Goal: Task Accomplishment & Management: Complete application form

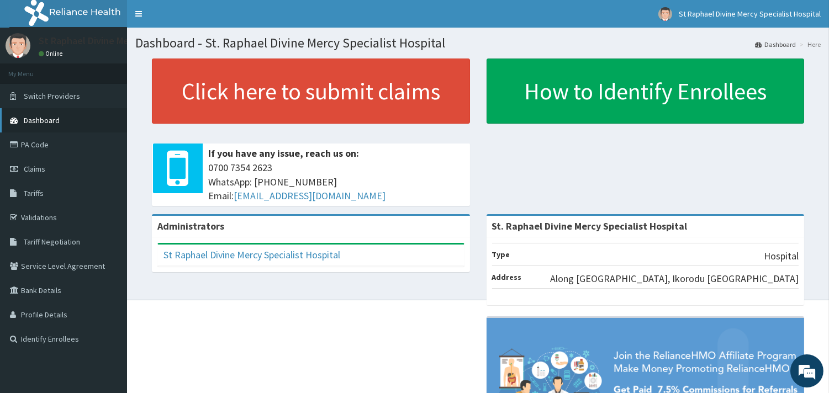
click at [45, 118] on span "Dashboard" at bounding box center [42, 120] width 36 height 10
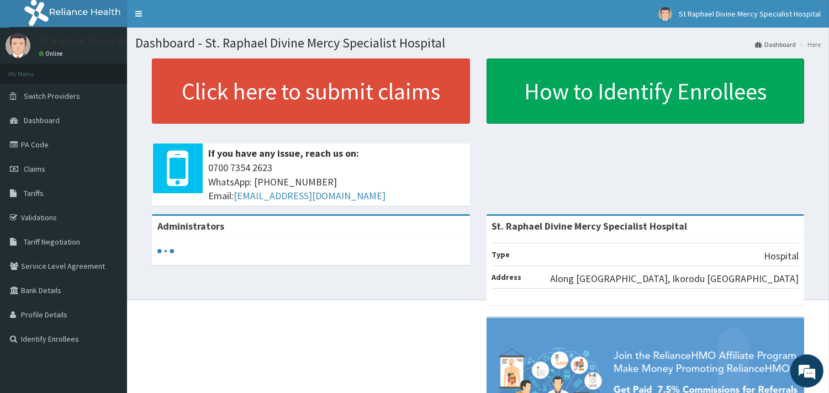
click at [31, 213] on link "Validations" at bounding box center [63, 217] width 127 height 24
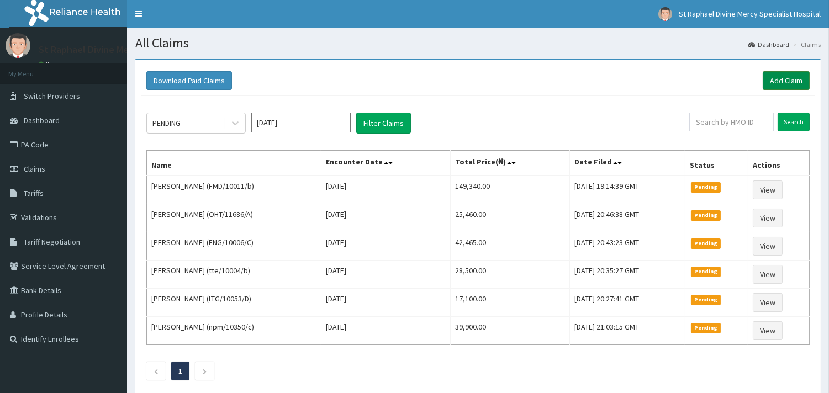
click at [785, 84] on link "Add Claim" at bounding box center [785, 80] width 47 height 19
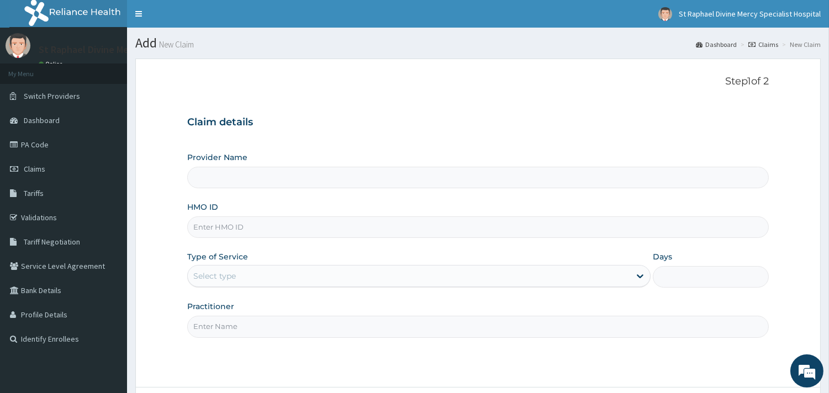
type input "St. Raphael Divine Mercy Specialist Hospital"
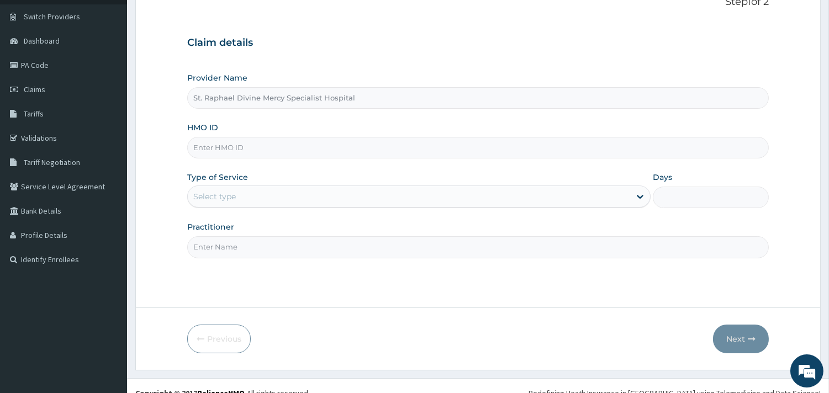
scroll to position [94, 0]
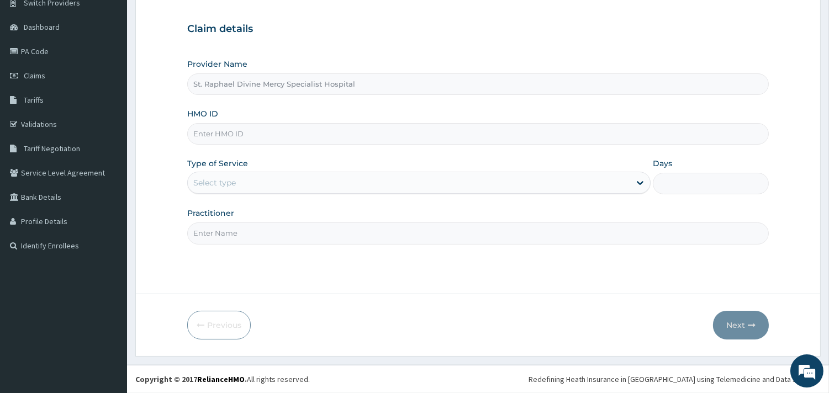
click at [236, 126] on input "HMO ID" at bounding box center [477, 134] width 581 height 22
type input "LOP/10019/B"
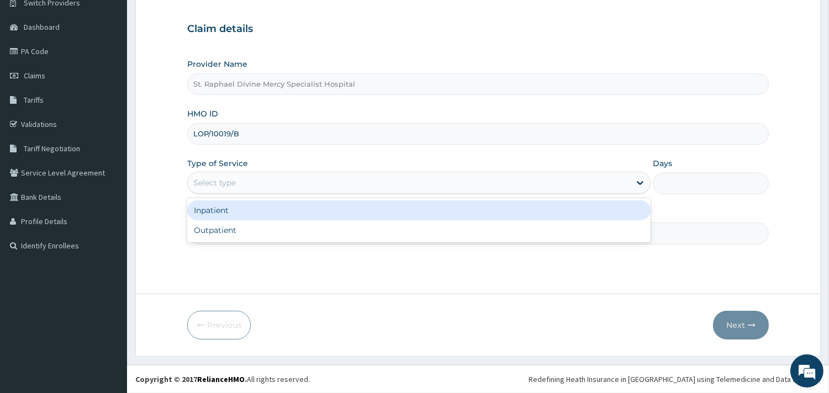
click at [230, 188] on div "Select type" at bounding box center [409, 183] width 442 height 18
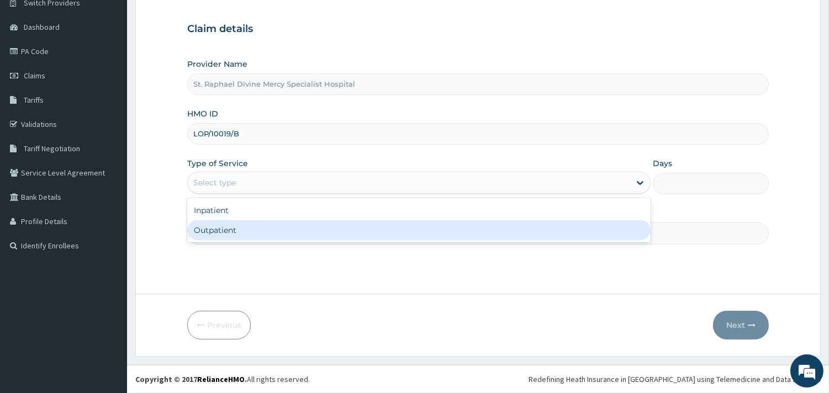
click at [207, 233] on div "Outpatient" at bounding box center [418, 230] width 463 height 20
type input "1"
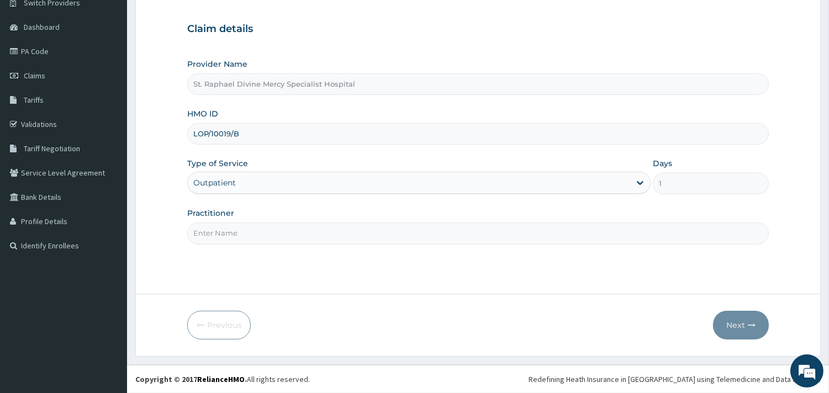
click at [265, 240] on input "Practitioner" at bounding box center [477, 233] width 581 height 22
type input "Dr Ifeanyi"
click at [744, 324] on button "Next" at bounding box center [741, 325] width 56 height 29
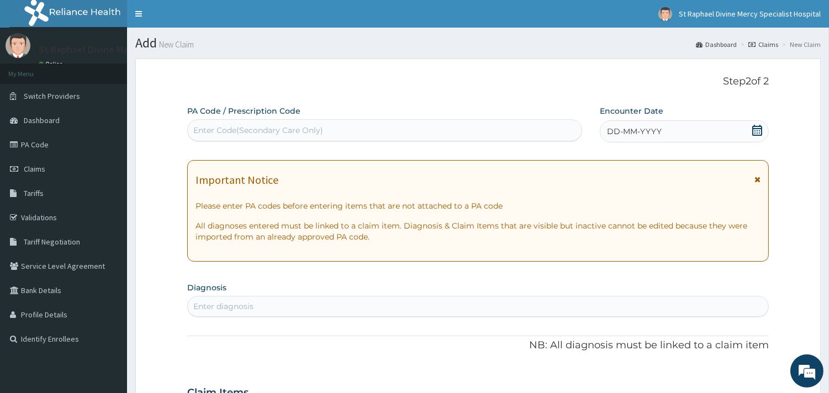
click at [755, 127] on icon at bounding box center [756, 130] width 11 height 11
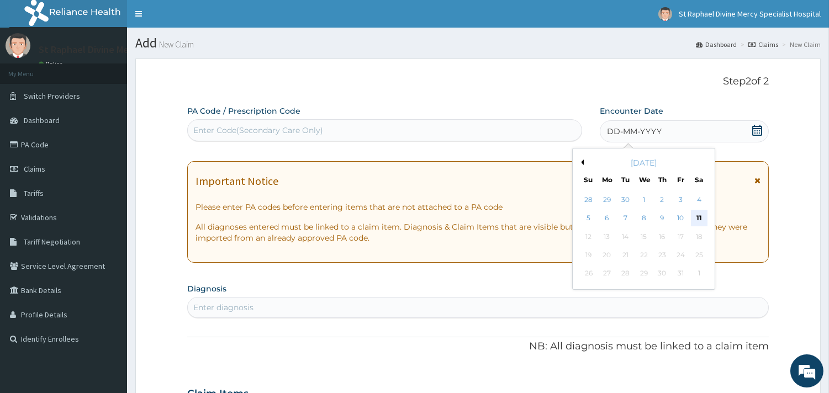
click at [698, 213] on div "11" at bounding box center [698, 218] width 17 height 17
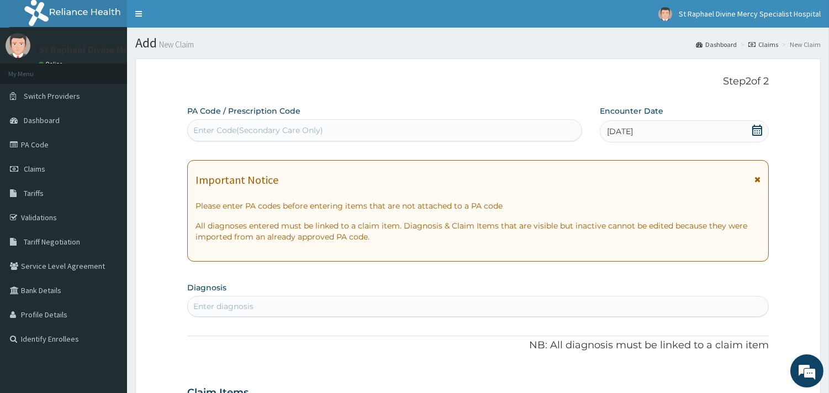
click at [755, 129] on icon at bounding box center [756, 130] width 11 height 11
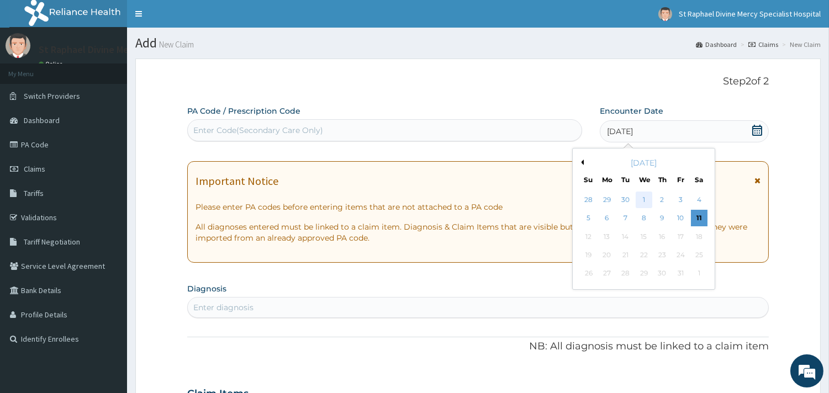
click at [642, 199] on div "1" at bounding box center [643, 200] width 17 height 17
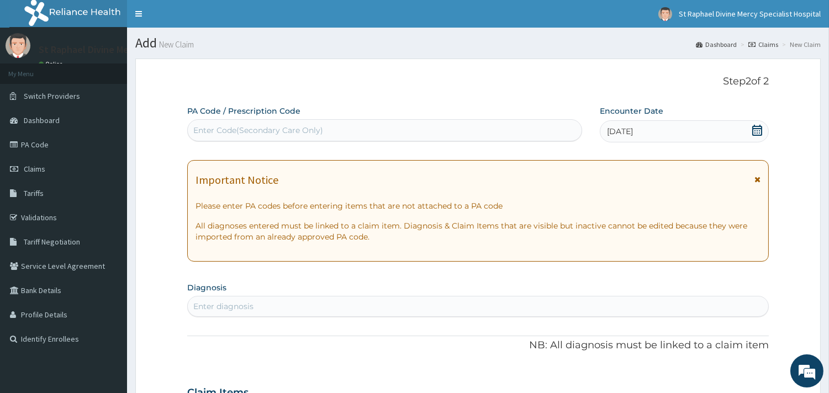
click at [754, 183] on icon at bounding box center [757, 180] width 6 height 8
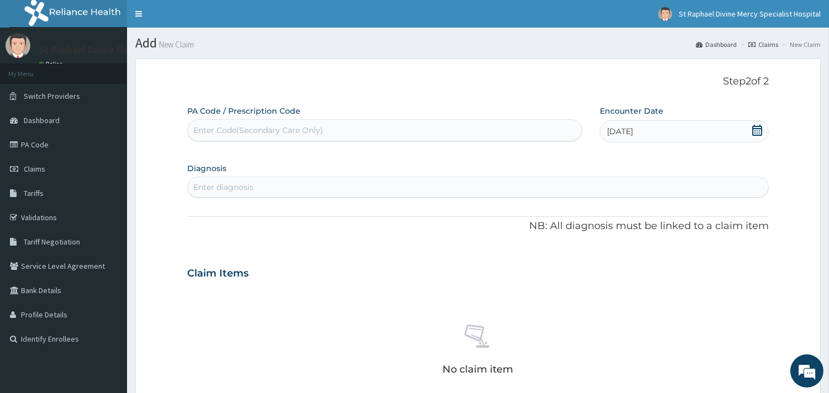
click at [236, 189] on div "Enter diagnosis" at bounding box center [223, 187] width 60 height 11
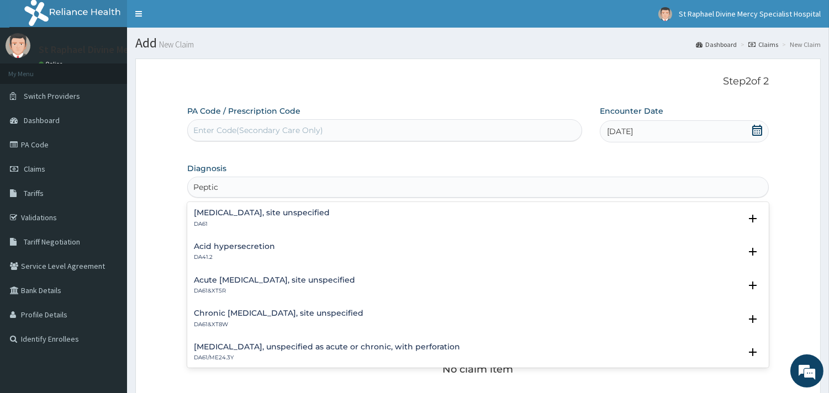
type input "Peptic"
click at [253, 214] on h4 "Peptic ulcer, site unspecified" at bounding box center [262, 213] width 136 height 8
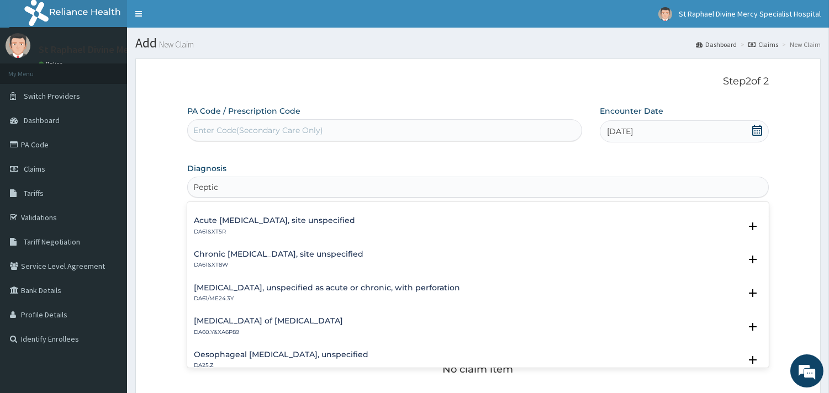
scroll to position [115, 0]
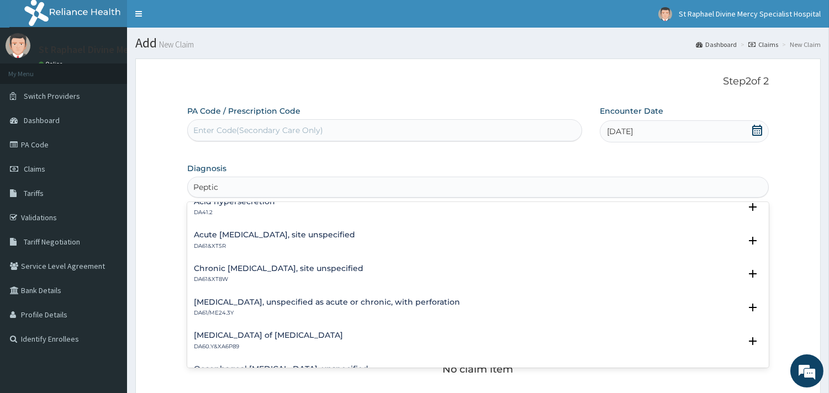
click at [280, 264] on h4 "Chronic peptic ulcer, site unspecified" at bounding box center [278, 268] width 169 height 8
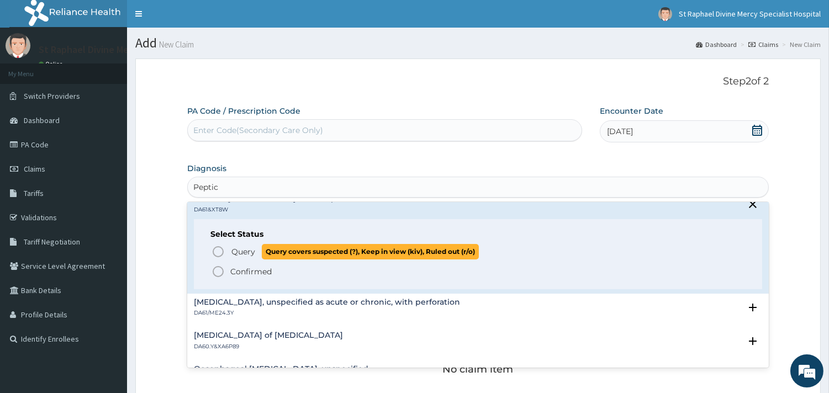
click at [214, 250] on icon "status option query" at bounding box center [217, 251] width 13 height 13
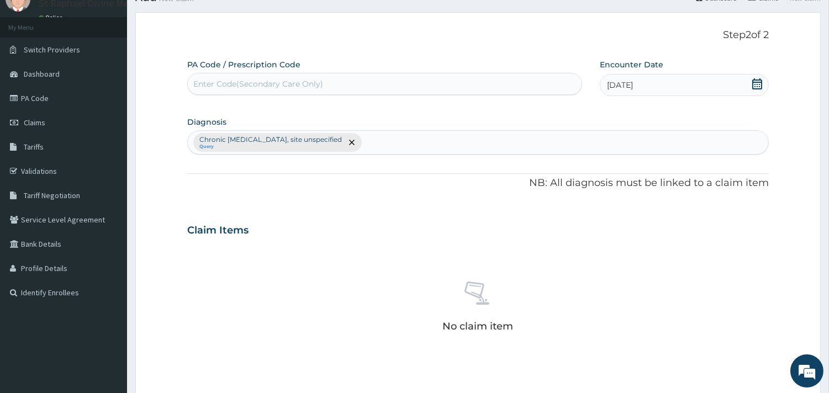
scroll to position [184, 0]
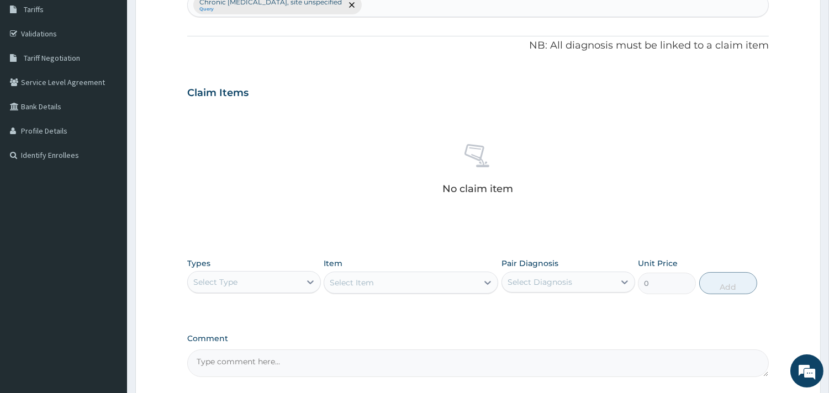
click at [272, 280] on div "Select Type" at bounding box center [244, 282] width 113 height 18
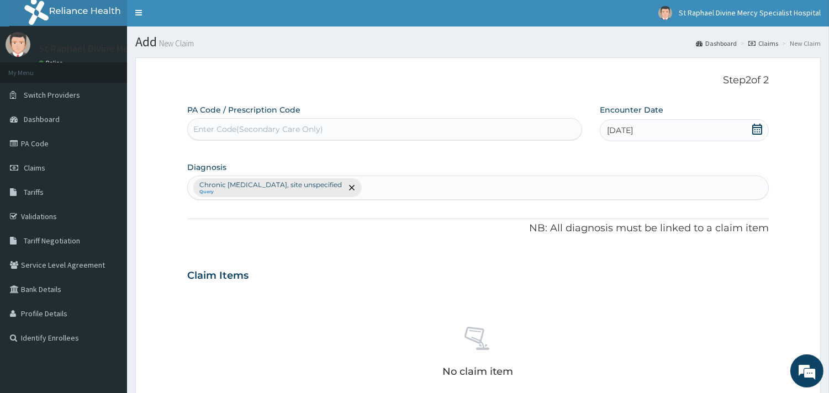
scroll to position [0, 0]
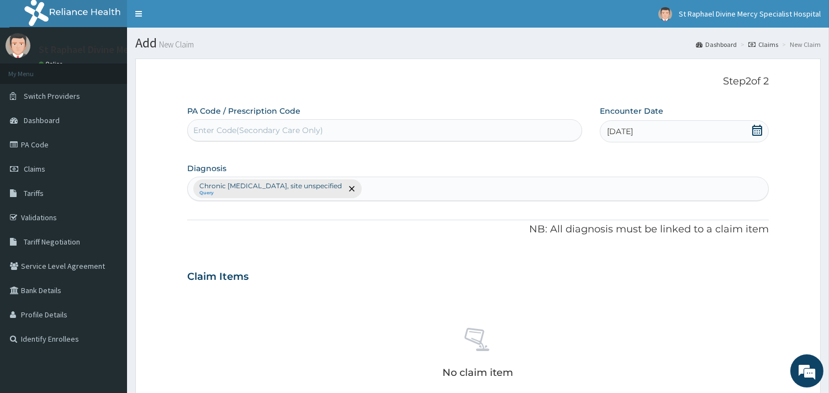
click at [364, 193] on input "text" at bounding box center [364, 188] width 1 height 11
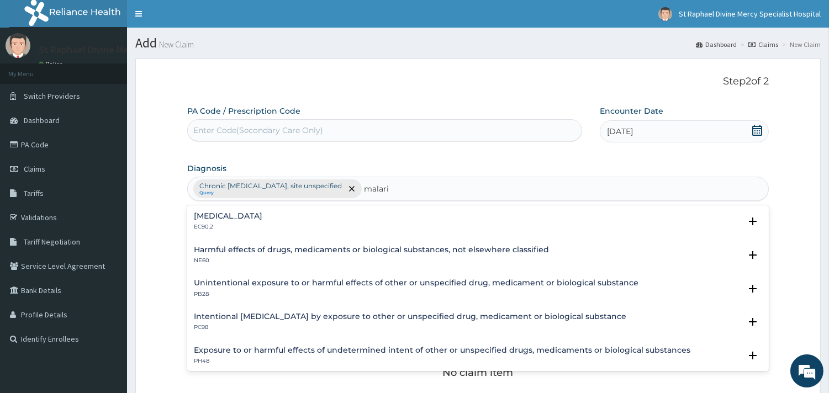
type input "malaria"
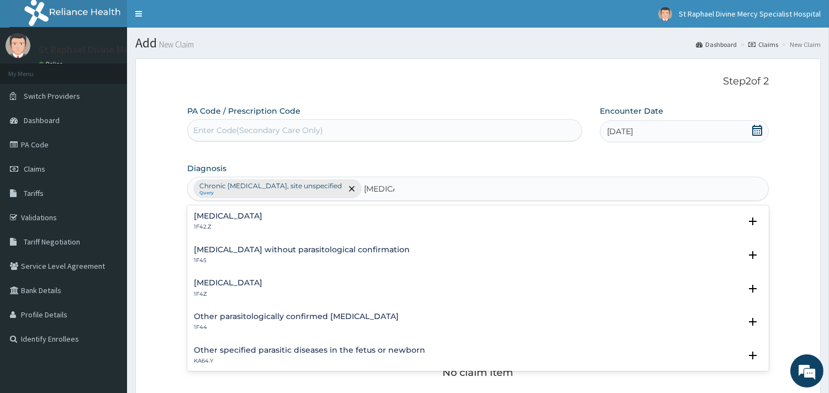
click at [236, 279] on h4 "Malaria, unspecified" at bounding box center [228, 283] width 68 height 8
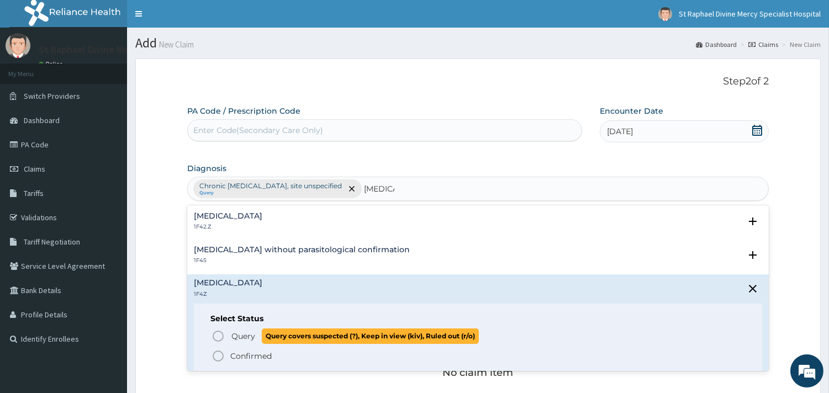
click at [218, 337] on icon "status option query" at bounding box center [217, 336] width 13 height 13
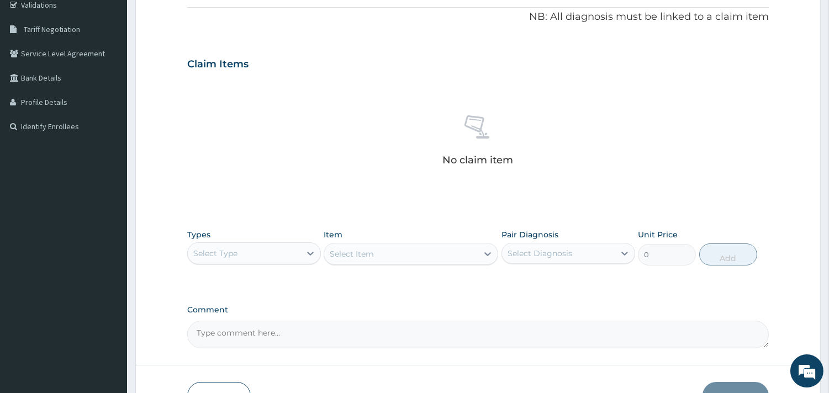
scroll to position [245, 0]
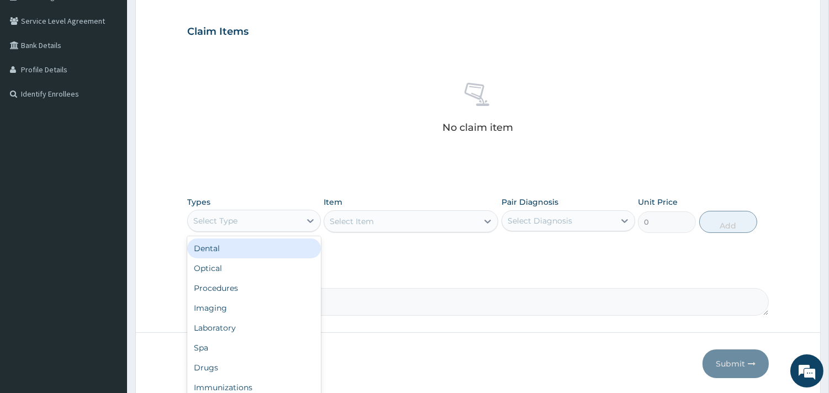
click at [242, 224] on div "Select Type" at bounding box center [244, 221] width 113 height 18
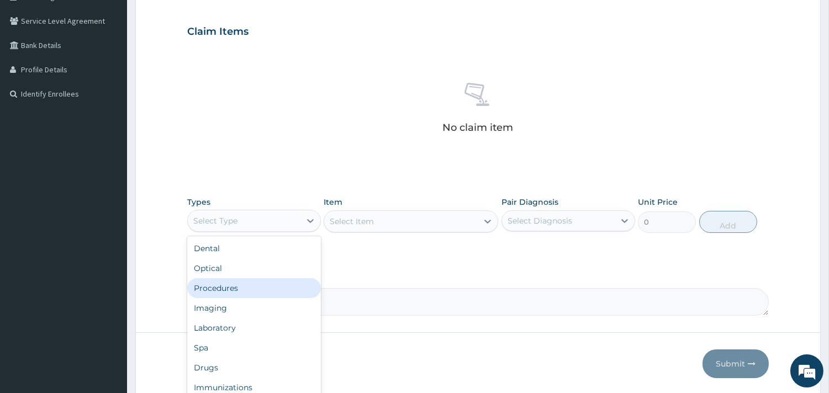
click at [234, 285] on div "Procedures" at bounding box center [254, 288] width 134 height 20
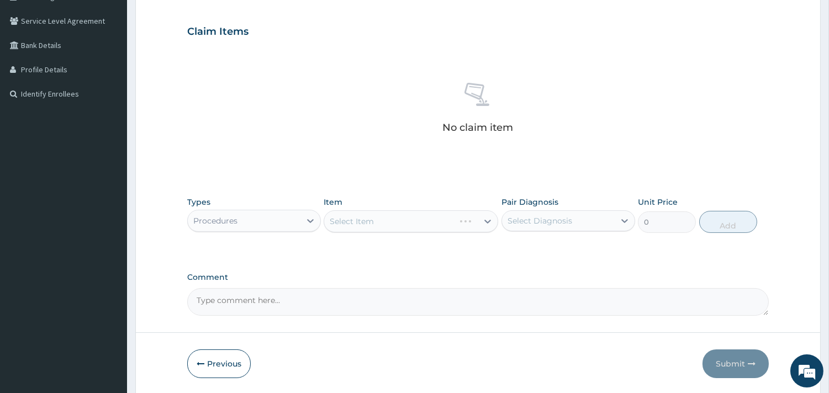
click at [362, 224] on div "Select Item" at bounding box center [411, 221] width 174 height 22
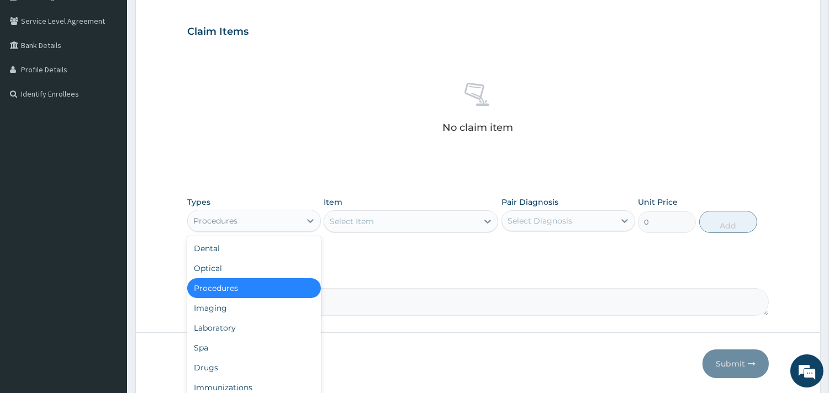
click at [284, 221] on div "Procedures" at bounding box center [244, 221] width 113 height 18
click at [208, 371] on div "Drugs" at bounding box center [254, 368] width 134 height 20
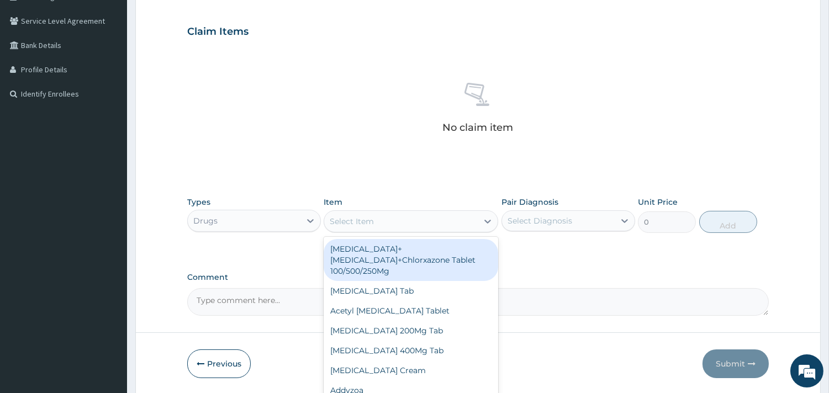
click at [356, 217] on div "Select Item" at bounding box center [352, 221] width 44 height 11
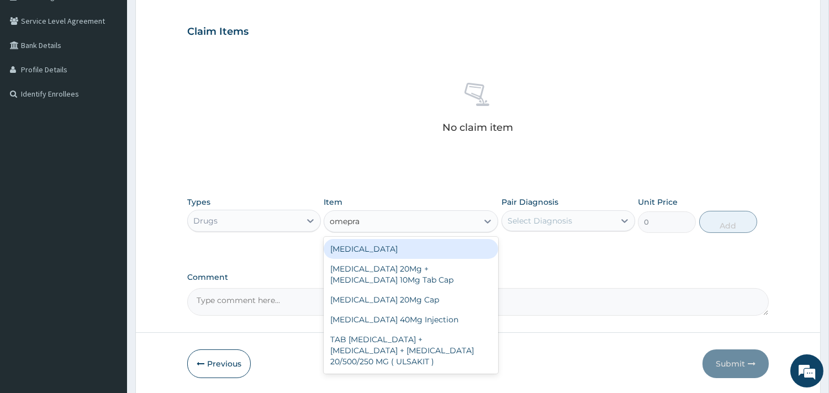
type input "omepraz"
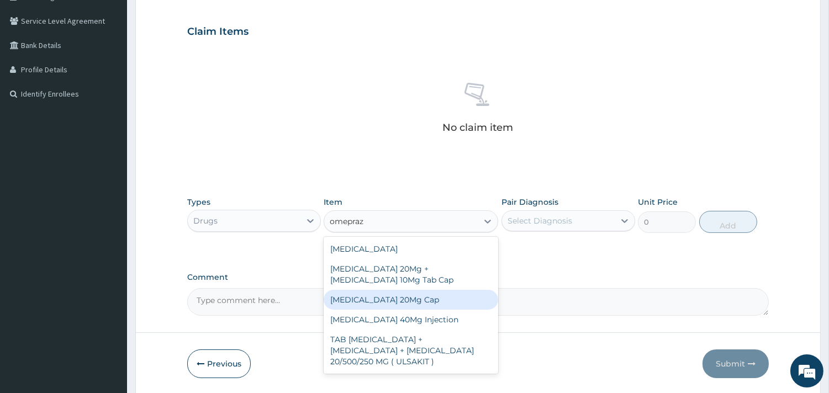
click at [391, 310] on div "Omeprazole 20Mg Cap" at bounding box center [411, 300] width 174 height 20
type input "190"
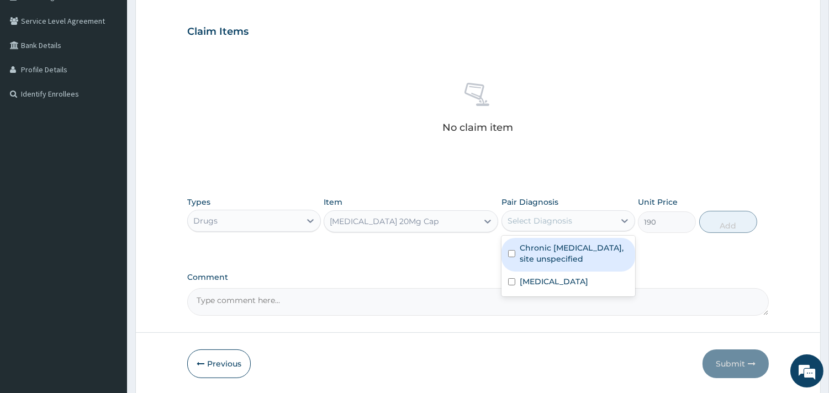
click at [544, 225] on div "Select Diagnosis" at bounding box center [539, 220] width 65 height 11
click at [555, 258] on label "Chronic peptic ulcer, site unspecified" at bounding box center [574, 253] width 109 height 22
checkbox input "true"
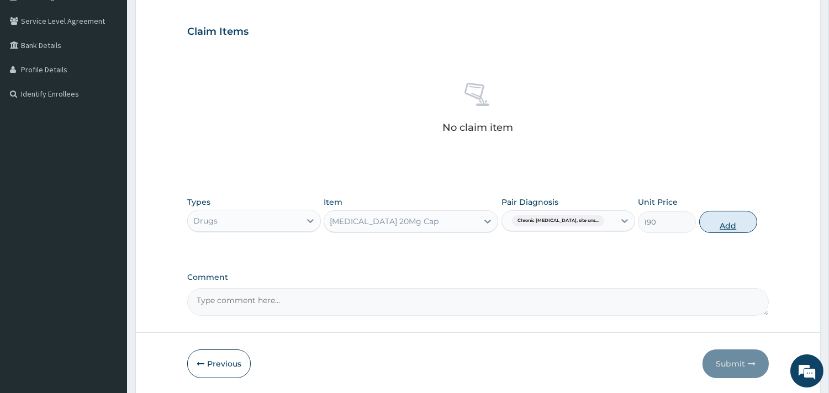
click at [722, 222] on button "Add" at bounding box center [728, 222] width 58 height 22
type input "0"
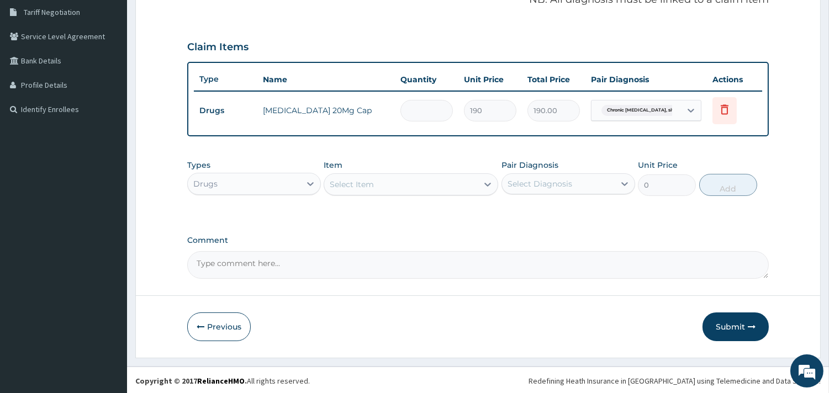
type input "0.00"
type input "2"
type input "380.00"
type input "20"
type input "3800.00"
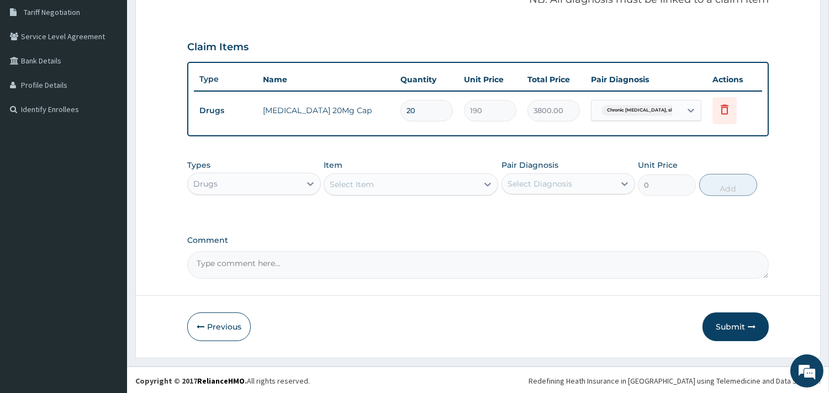
type input "20"
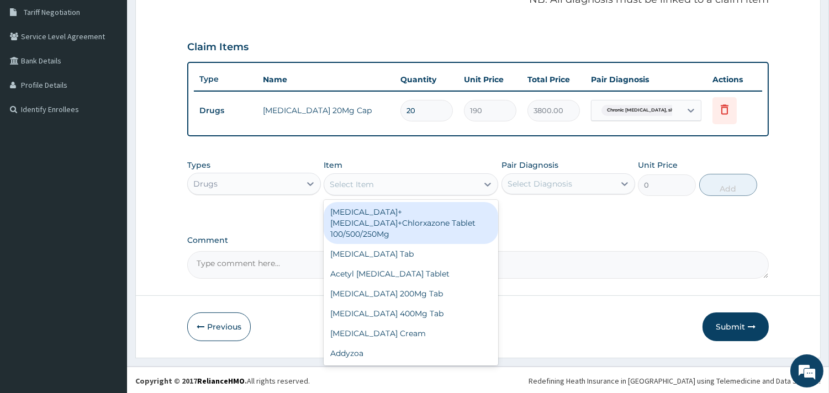
click at [377, 183] on div "Select Item" at bounding box center [400, 185] width 153 height 18
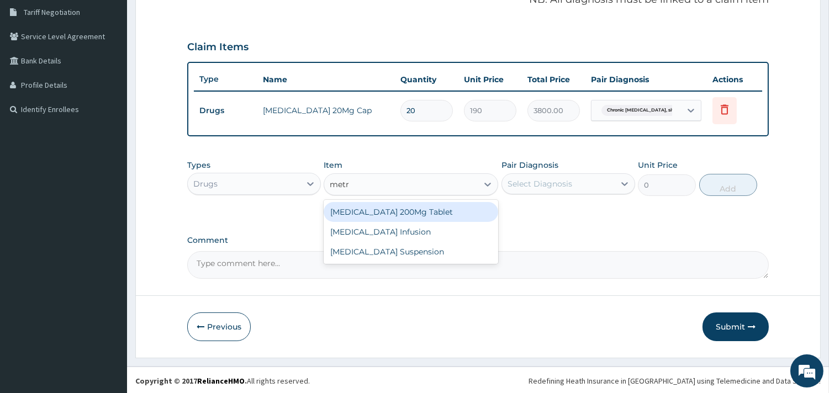
type input "metro"
click at [398, 211] on div "Metronidazole 200Mg Tablet" at bounding box center [411, 212] width 174 height 20
type input "142.5"
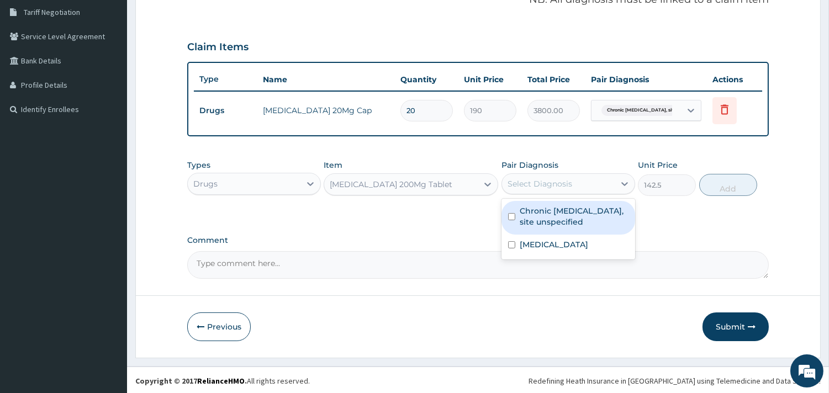
click at [558, 184] on div "Select Diagnosis" at bounding box center [539, 183] width 65 height 11
click at [550, 217] on label "Chronic peptic ulcer, site unspecified" at bounding box center [574, 216] width 109 height 22
checkbox input "true"
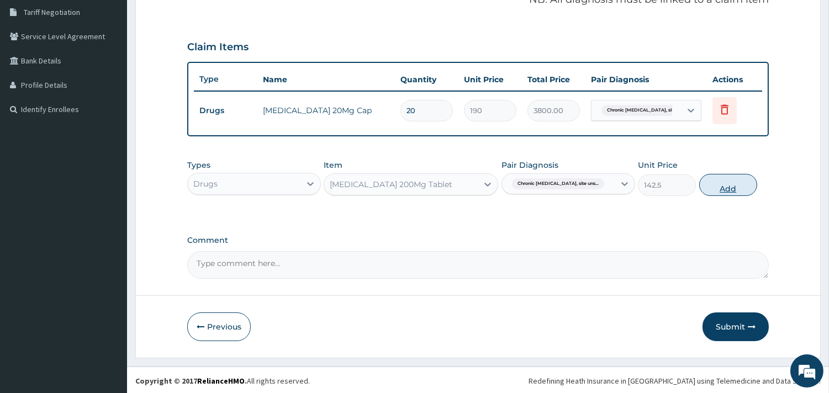
click at [742, 187] on button "Add" at bounding box center [728, 185] width 58 height 22
type input "0"
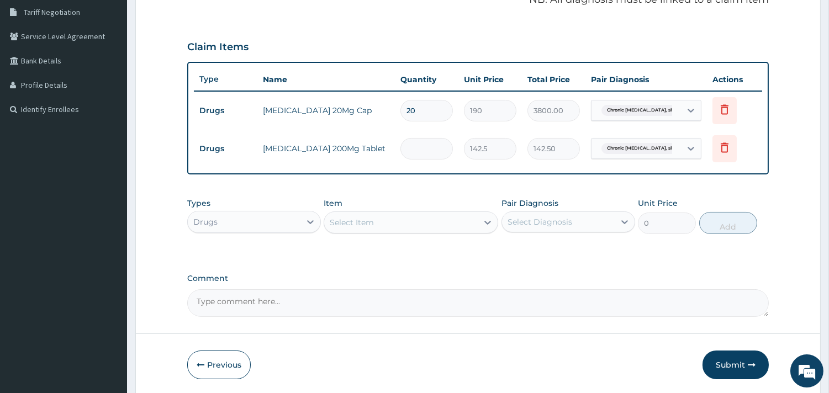
type input "0.00"
type input "3"
type input "427.50"
type input "30"
type input "4275.00"
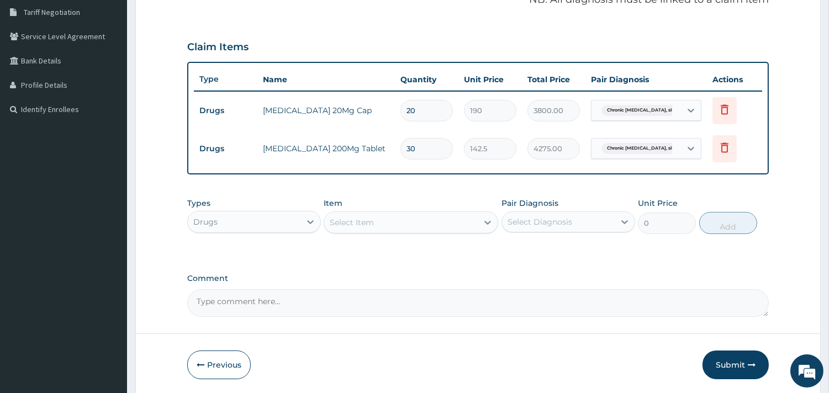
type input "30"
click at [396, 221] on div "Select Item" at bounding box center [400, 223] width 153 height 18
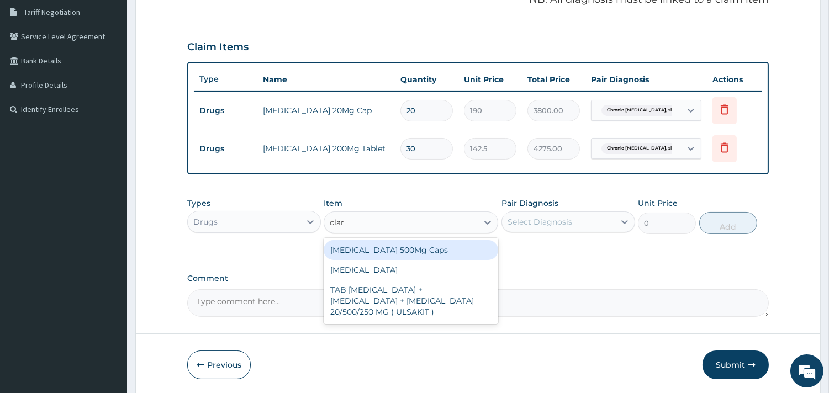
type input "clari"
click at [390, 245] on div "Clarithromycin 500Mg Caps" at bounding box center [411, 250] width 174 height 20
type input "760"
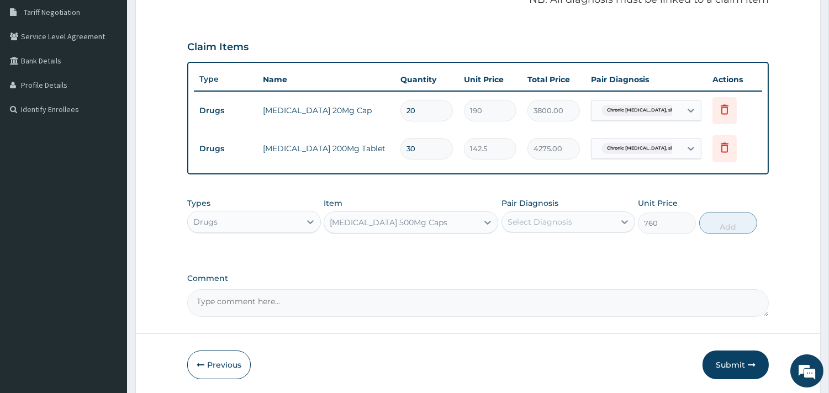
click at [527, 221] on div "Select Diagnosis" at bounding box center [539, 221] width 65 height 11
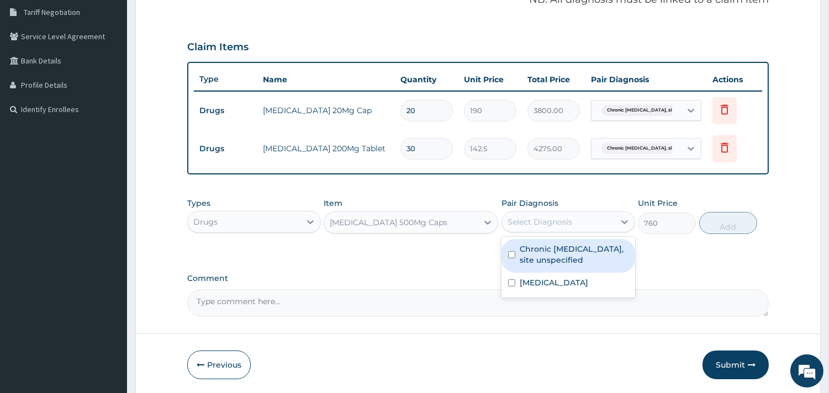
click at [549, 258] on label "Chronic peptic ulcer, site unspecified" at bounding box center [574, 254] width 109 height 22
checkbox input "true"
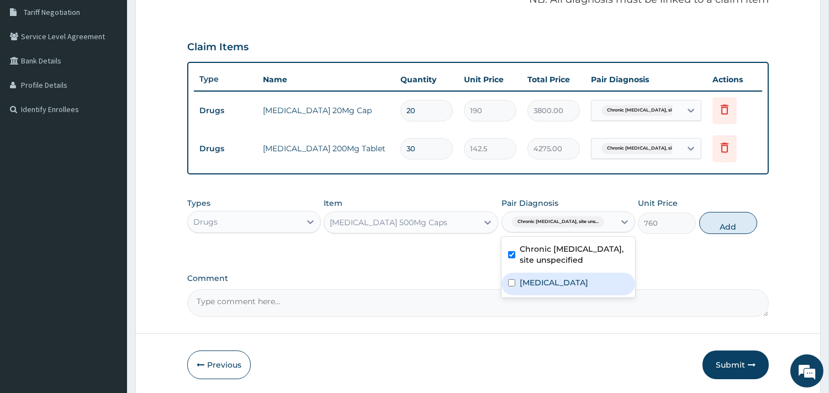
click at [547, 278] on label "Malaria, unspecified" at bounding box center [554, 282] width 68 height 11
checkbox input "true"
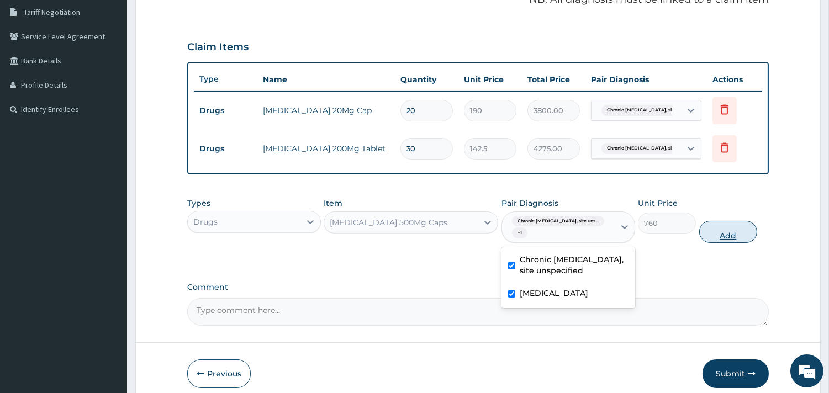
click at [731, 221] on button "Add" at bounding box center [728, 232] width 58 height 22
type input "0"
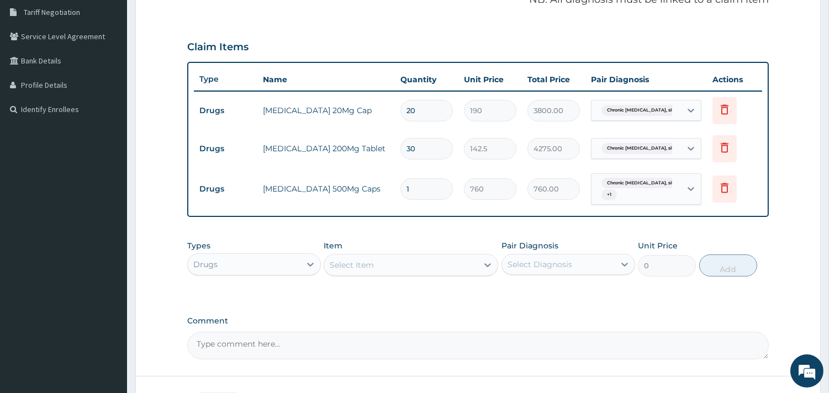
type input "0.00"
type input "2"
type input "1520.00"
type input "28"
type input "21280.00"
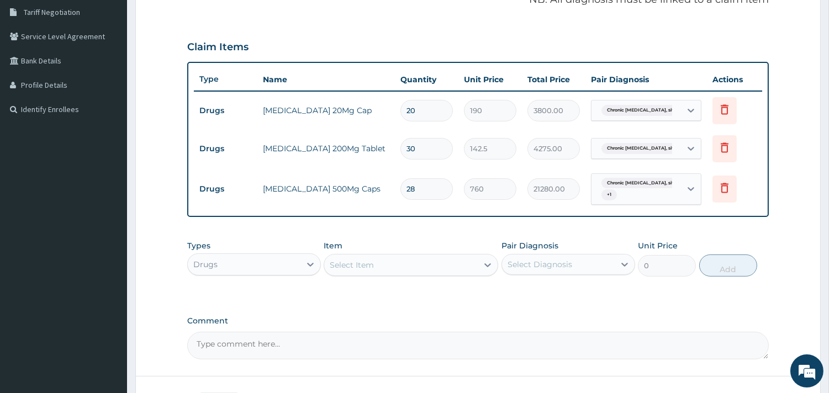
type input "28"
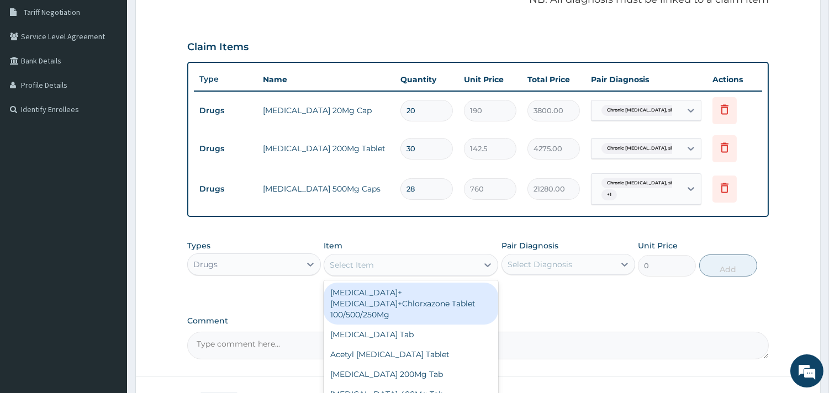
click at [364, 257] on div "Select Item" at bounding box center [400, 265] width 153 height 18
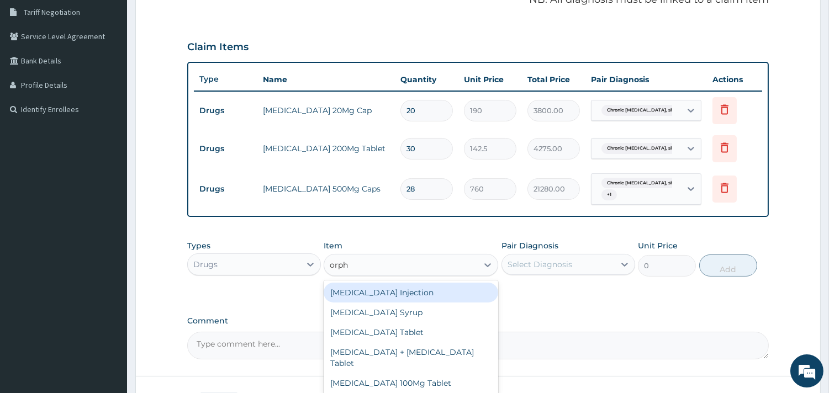
type input "orphe"
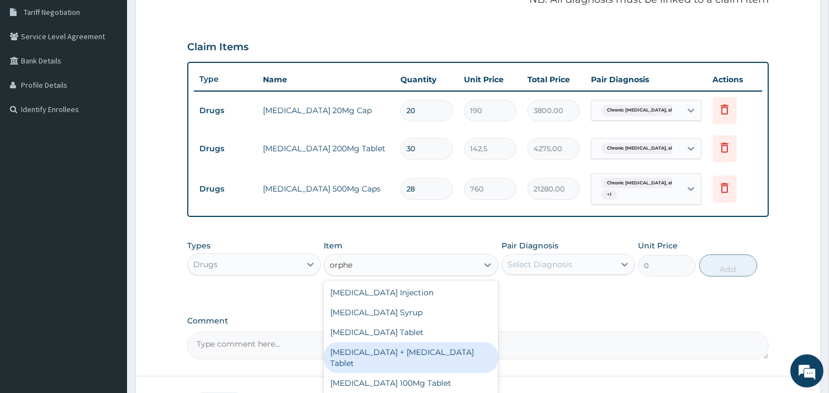
click at [393, 353] on div "Orphenadrine + Paracetamol Tablet" at bounding box center [411, 357] width 174 height 31
type input "190"
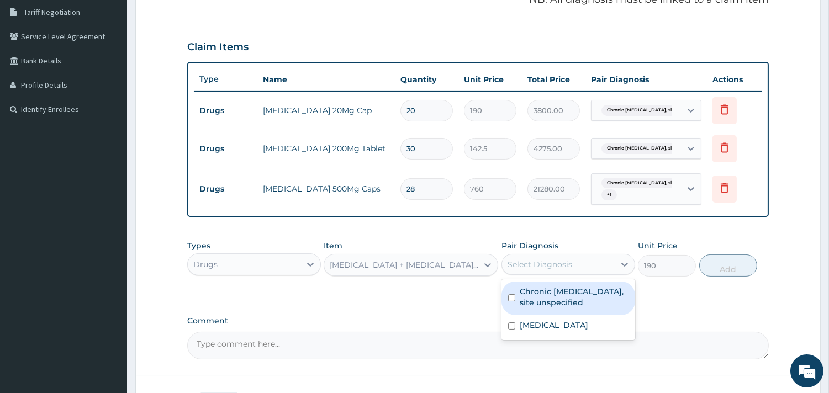
click at [560, 264] on div "Select Diagnosis" at bounding box center [539, 264] width 65 height 11
click at [558, 297] on label "Chronic peptic ulcer, site unspecified" at bounding box center [574, 297] width 109 height 22
checkbox input "true"
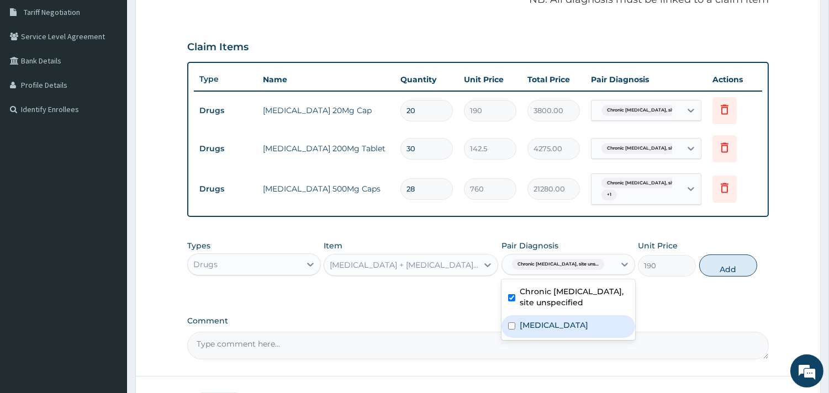
click at [553, 323] on label "Malaria, unspecified" at bounding box center [554, 325] width 68 height 11
checkbox input "true"
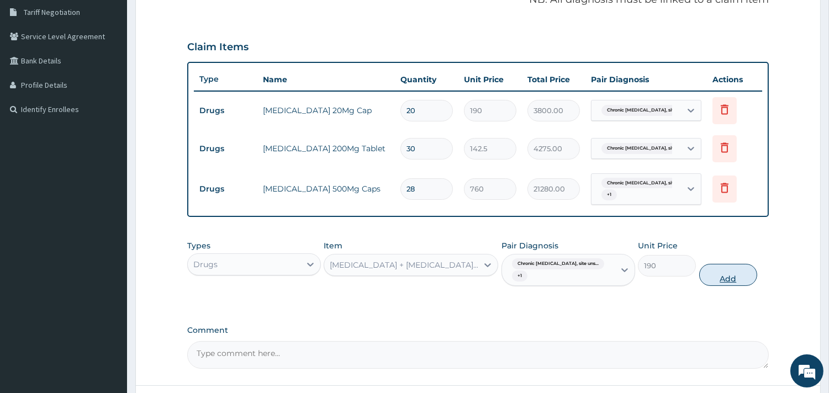
click at [725, 280] on button "Add" at bounding box center [728, 275] width 58 height 22
type input "0"
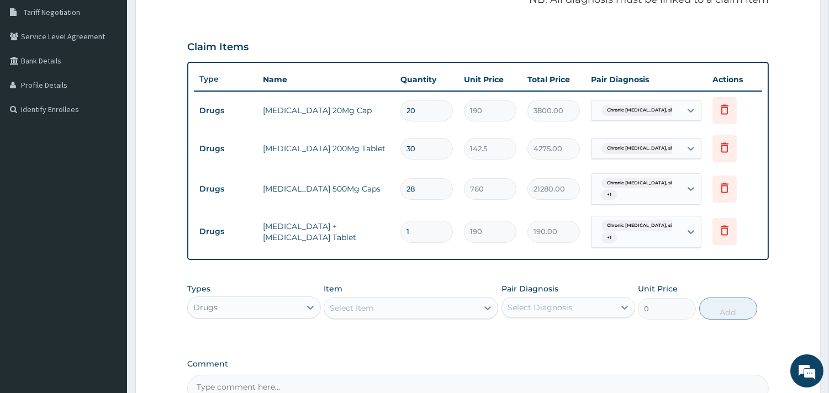
type input "0.00"
type input "2"
type input "380.00"
type input "20"
type input "3800.00"
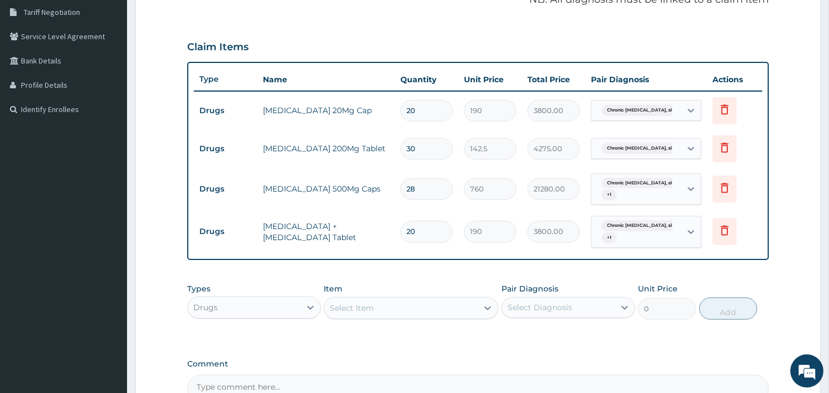
type input "20"
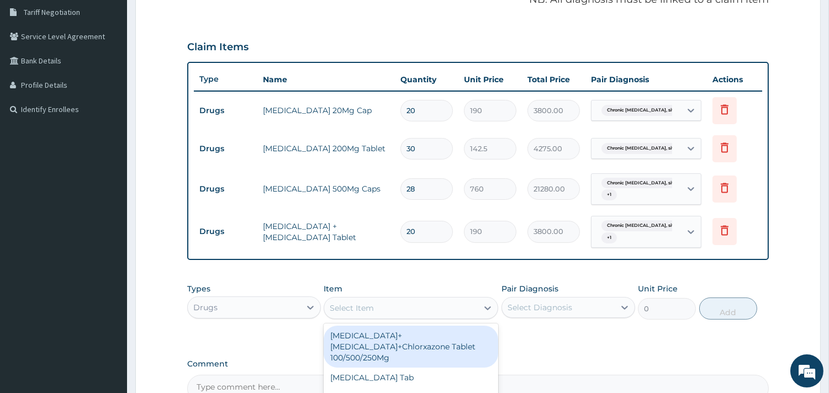
click at [351, 306] on div "Select Item" at bounding box center [352, 308] width 44 height 11
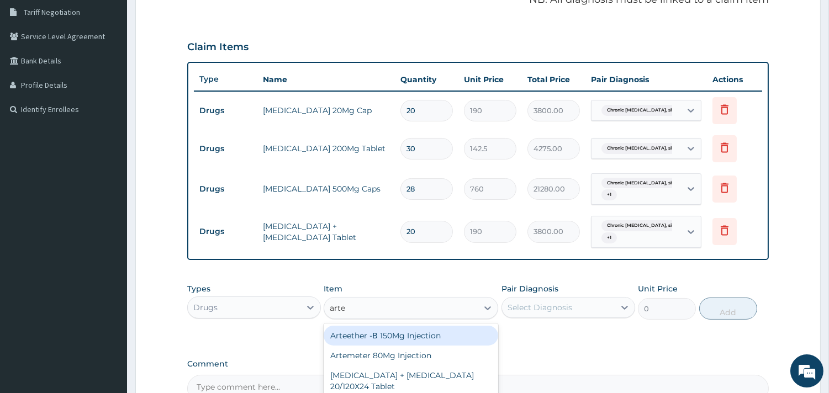
type input "artem"
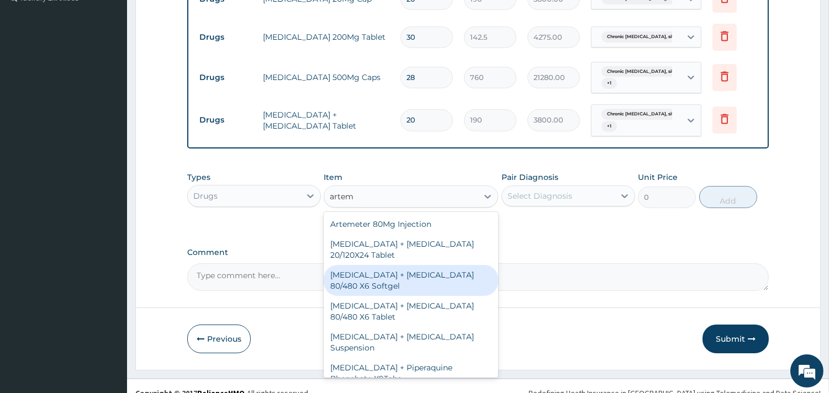
scroll to position [352, 0]
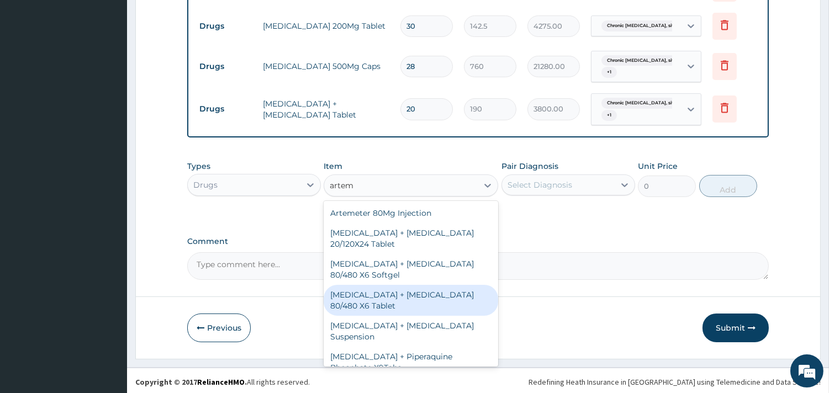
click at [433, 290] on div "Artemether + Lumefantrine 80/480 X6 Tablet" at bounding box center [411, 300] width 174 height 31
type input "4275"
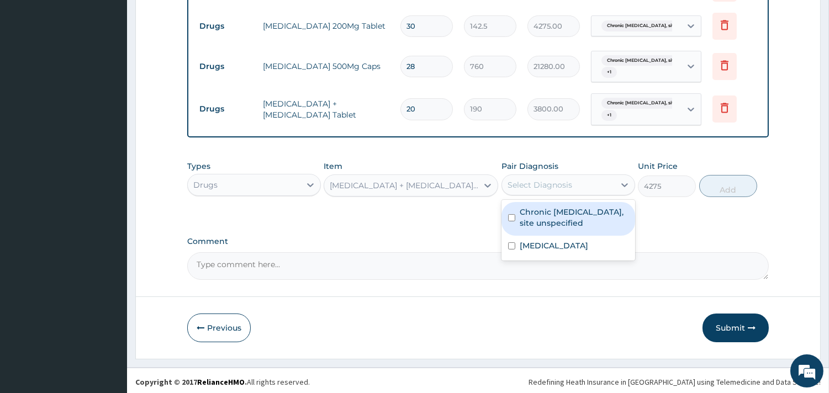
click at [531, 184] on div "Select Diagnosis" at bounding box center [539, 184] width 65 height 11
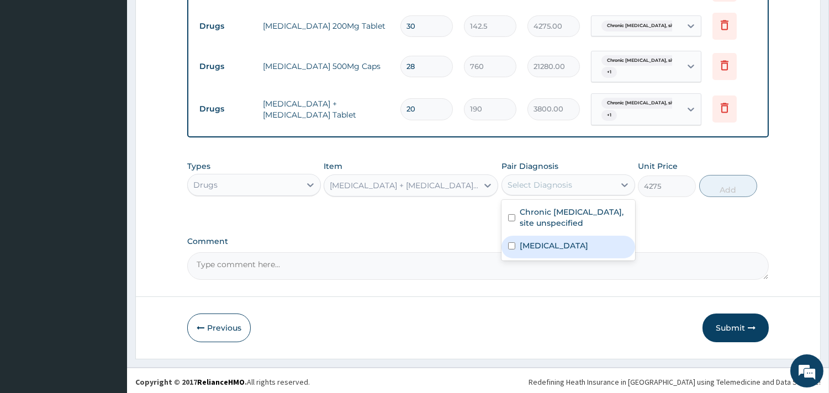
click at [538, 240] on label "Malaria, unspecified" at bounding box center [554, 245] width 68 height 11
checkbox input "true"
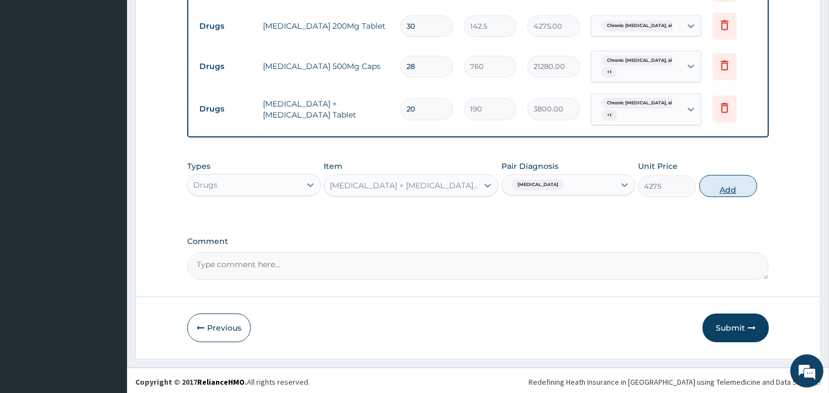
click at [723, 187] on button "Add" at bounding box center [728, 186] width 58 height 22
type input "0"
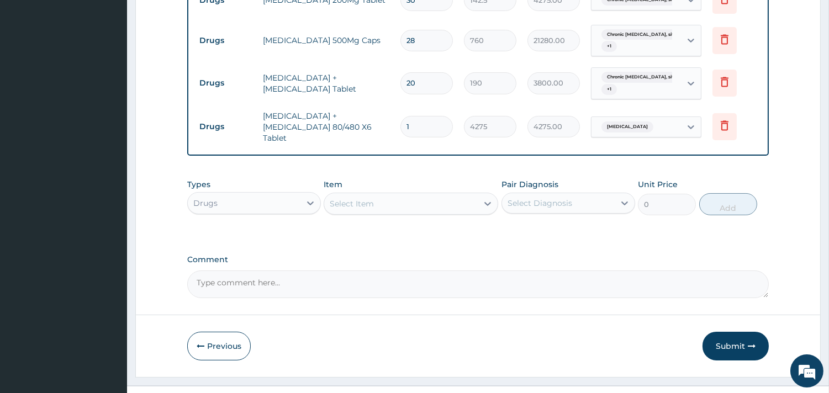
scroll to position [393, 0]
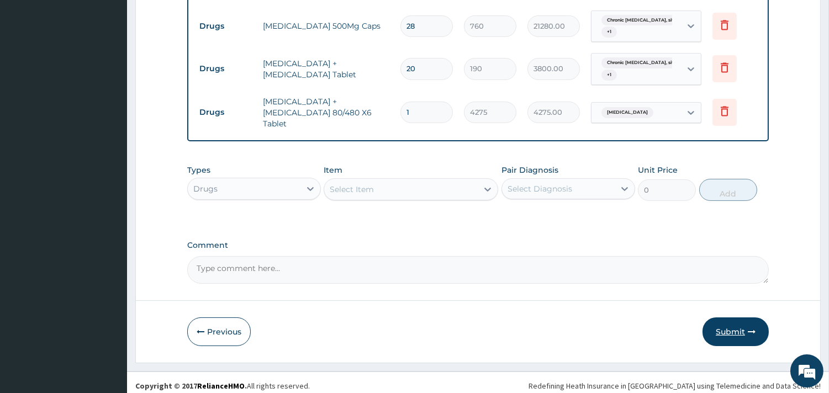
click at [726, 321] on button "Submit" at bounding box center [735, 331] width 66 height 29
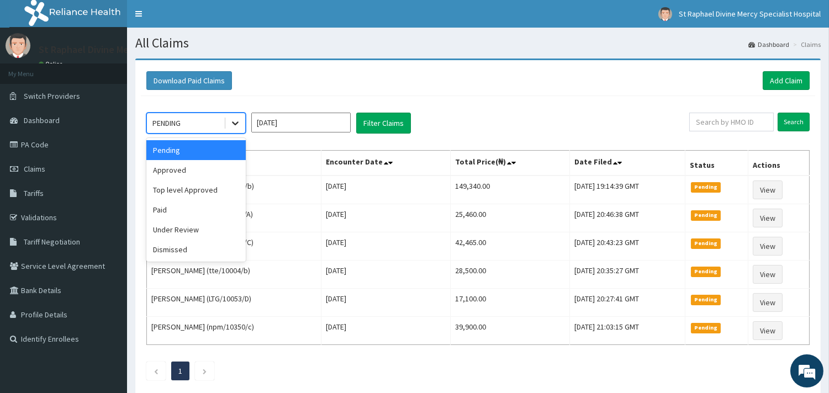
click at [235, 125] on icon at bounding box center [235, 124] width 7 height 4
click at [168, 173] on div "Approved" at bounding box center [195, 170] width 99 height 20
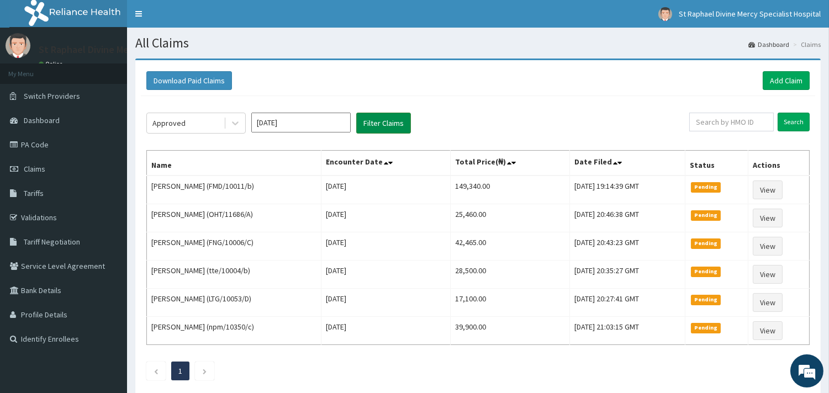
click at [367, 119] on button "Filter Claims" at bounding box center [383, 123] width 55 height 21
